Goal: Check status: Check status

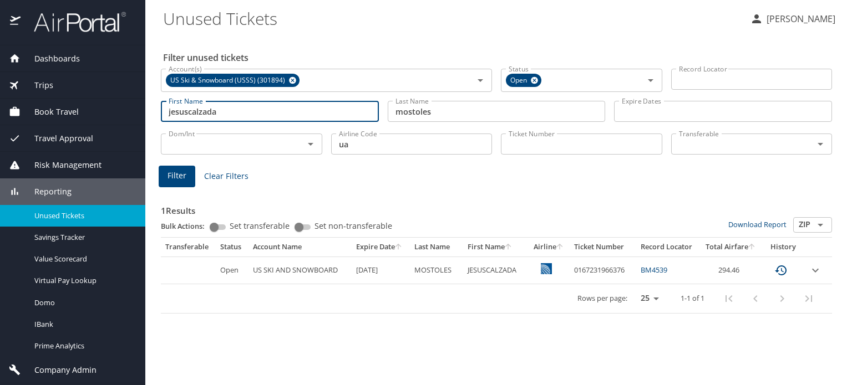
drag, startPoint x: 0, startPoint y: 0, endPoint x: 58, endPoint y: 121, distance: 134.4
click at [58, 121] on div "Dashboards AirPortal 360™ Manager AirPortal 360™ Agent My Travel Dashboard Trip…" at bounding box center [426, 192] width 852 height 385
click at [289, 83] on icon at bounding box center [292, 80] width 7 height 7
click at [289, 85] on input "Account(s)" at bounding box center [310, 79] width 292 height 14
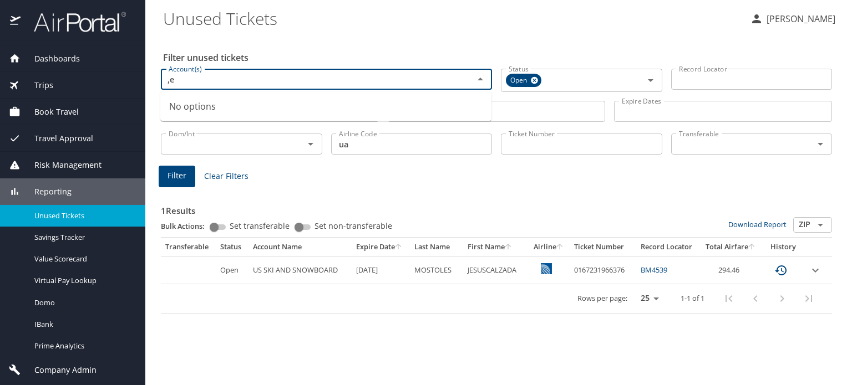
type input ","
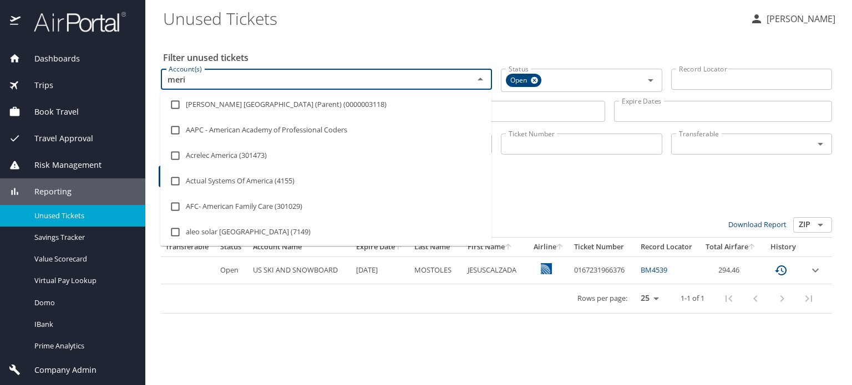
type input "merit"
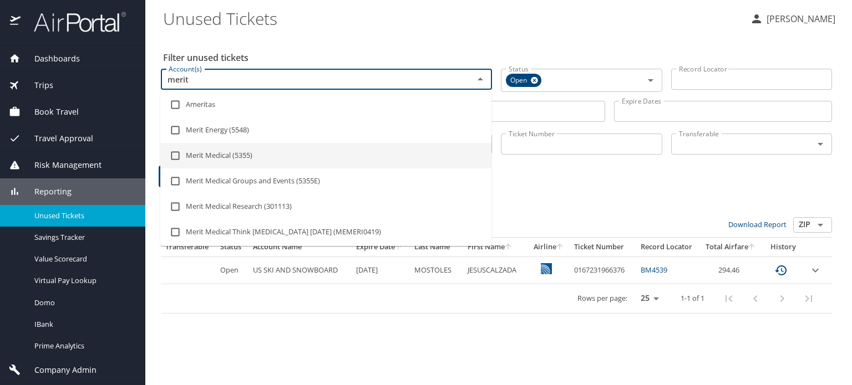
click at [229, 161] on li "Merit Medical (5355)" at bounding box center [325, 156] width 331 height 26
checkbox input "true"
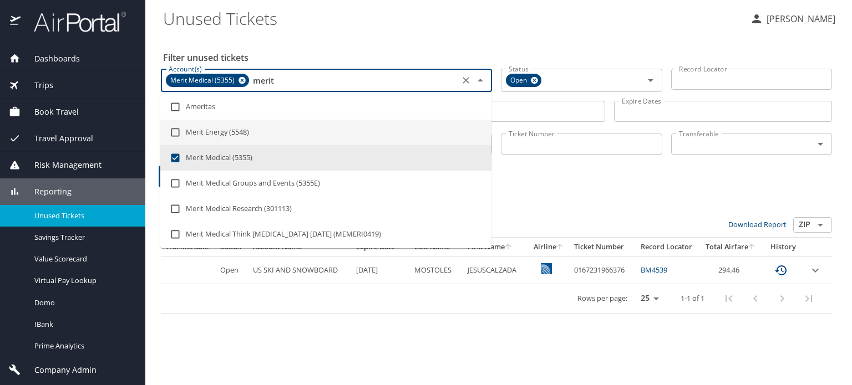
type input "merit"
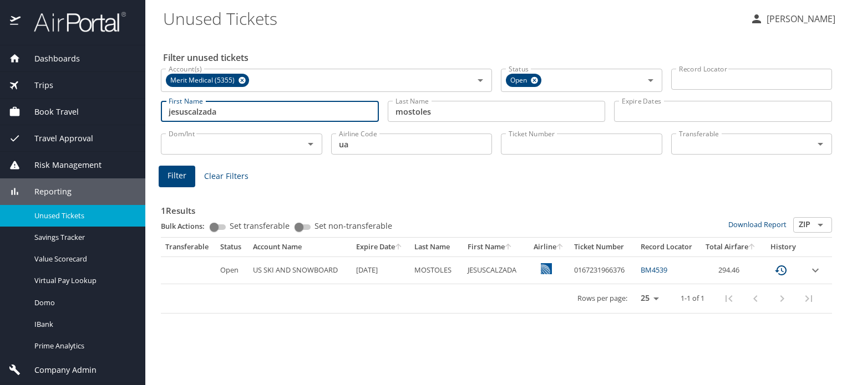
drag, startPoint x: 252, startPoint y: 111, endPoint x: -24, endPoint y: 116, distance: 276.2
click at [0, 116] on html "Dashboards AirPortal 360™ Manager AirPortal 360™ Agent My Travel Dashboard Trip…" at bounding box center [426, 192] width 852 height 385
type input "[PERSON_NAME]"
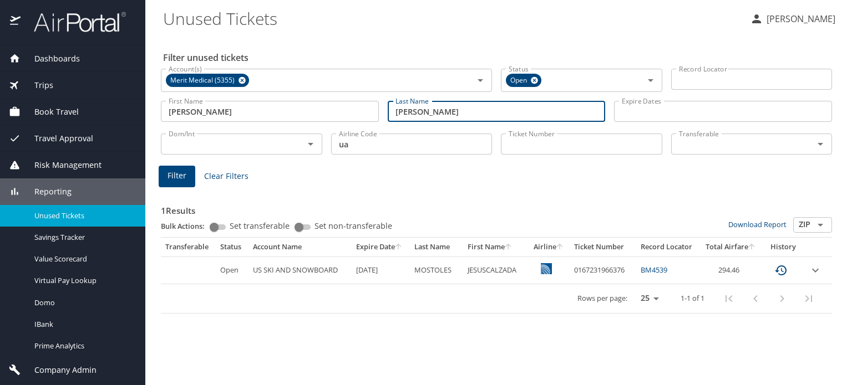
type input "[PERSON_NAME]"
click at [180, 171] on span "Filter" at bounding box center [176, 176] width 19 height 14
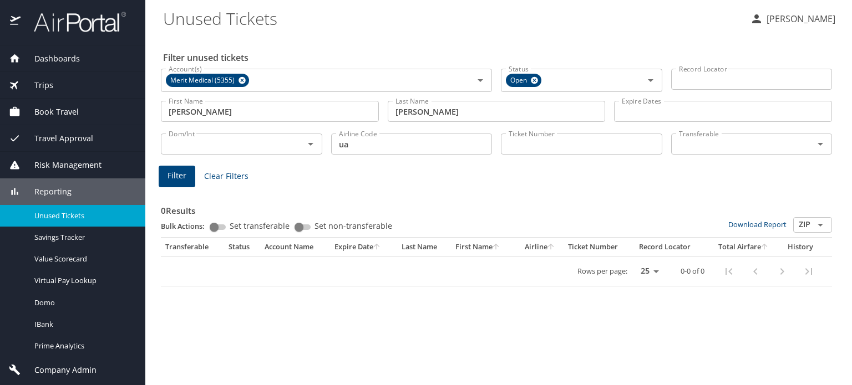
click at [179, 179] on span "Filter" at bounding box center [176, 176] width 19 height 14
